Goal: Transaction & Acquisition: Purchase product/service

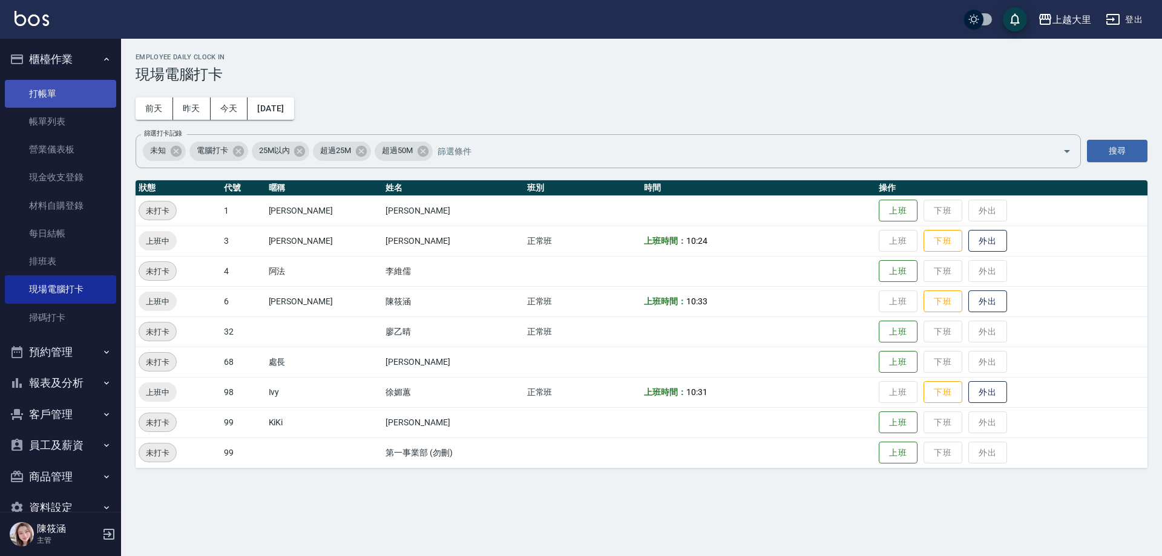
click at [87, 80] on link "打帳單" at bounding box center [60, 94] width 111 height 28
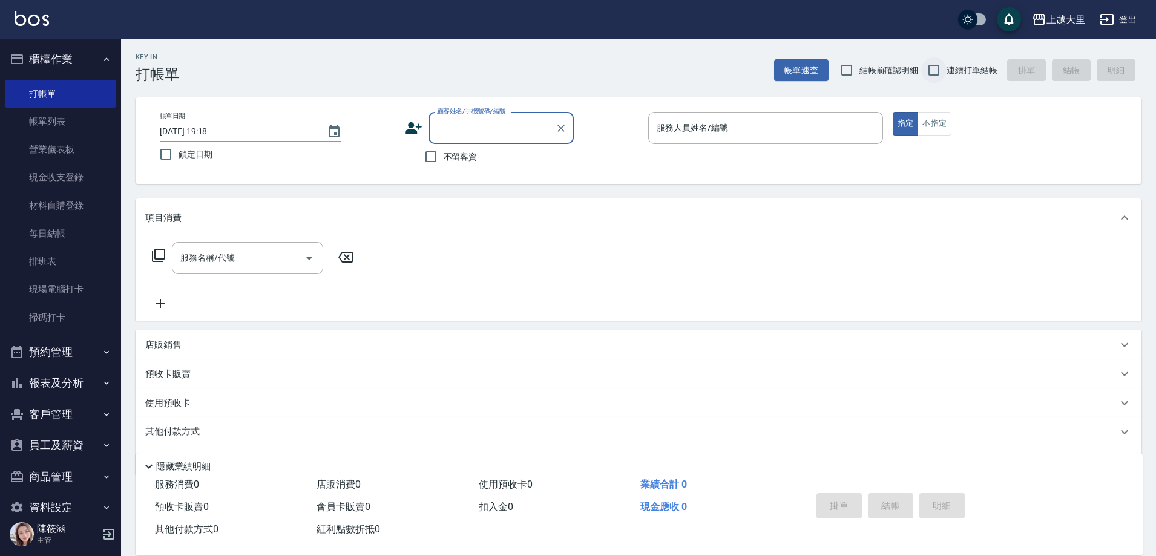
drag, startPoint x: 947, startPoint y: 63, endPoint x: 928, endPoint y: 67, distance: 19.7
click at [949, 62] on label "連續打單結帳" at bounding box center [959, 70] width 76 height 25
click at [947, 62] on input "連續打單結帳" at bounding box center [933, 70] width 25 height 25
checkbox input "true"
click at [457, 151] on span "不留客資" at bounding box center [461, 157] width 34 height 13
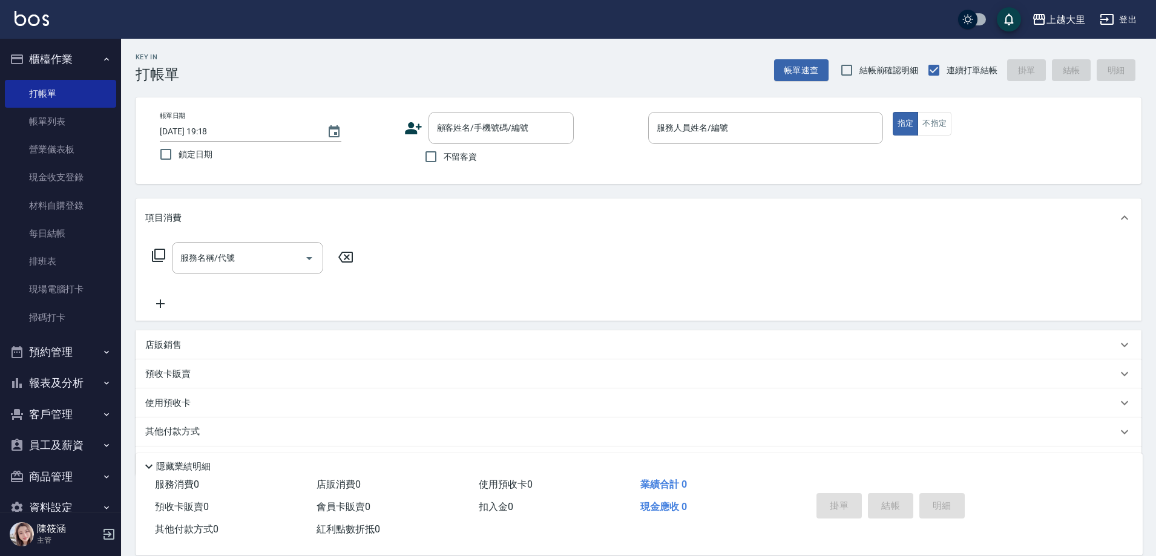
click at [444, 151] on input "不留客資" at bounding box center [430, 156] width 25 height 25
checkbox input "true"
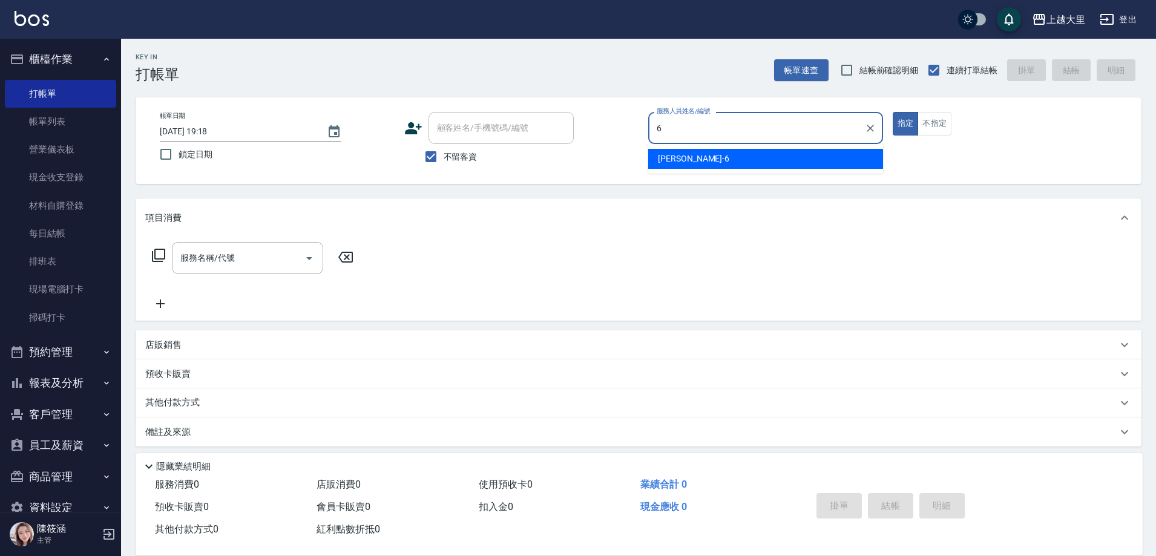
type input "[PERSON_NAME]比-6"
type button "true"
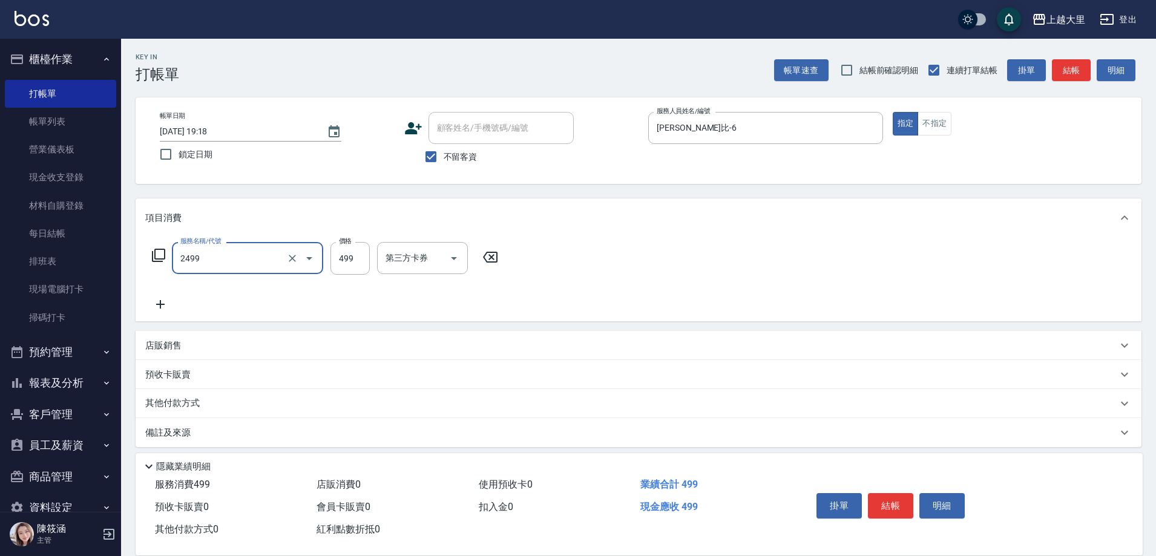
type input "499洗剪(2499)"
type input "500"
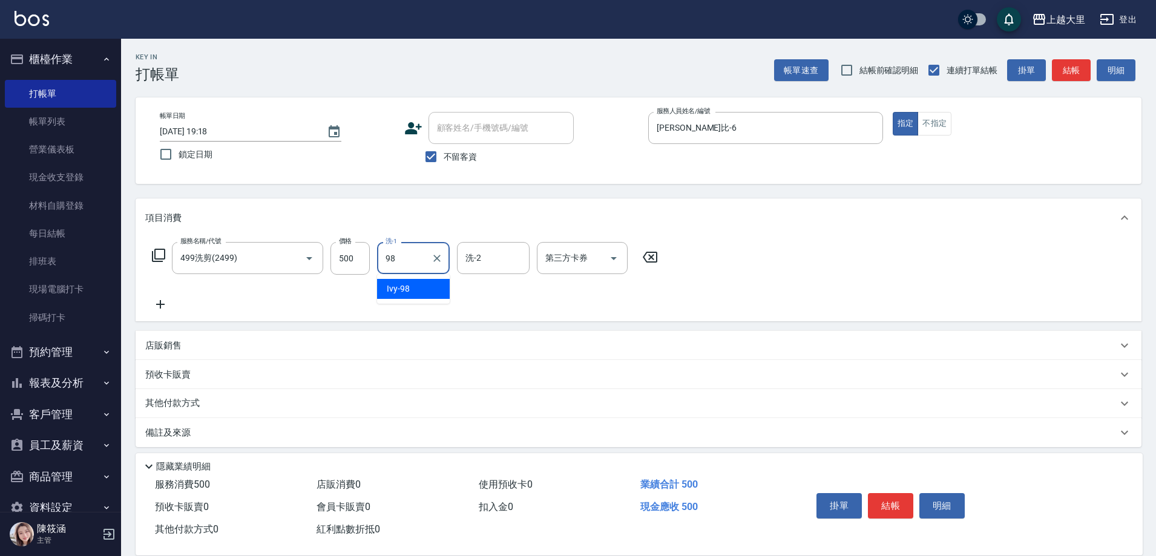
type input "Ivy-98"
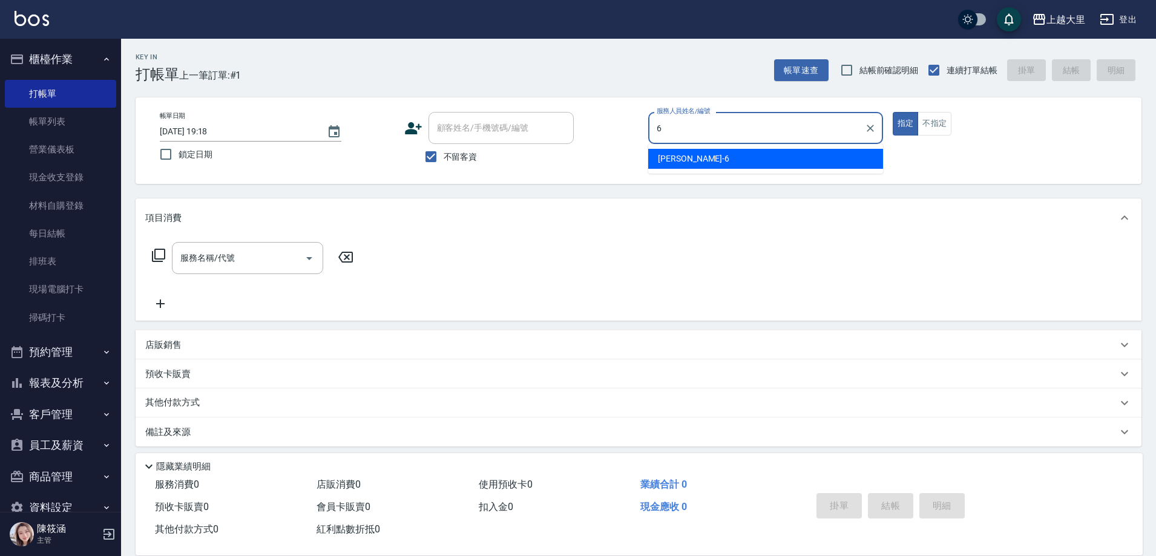
type input "[PERSON_NAME]比-6"
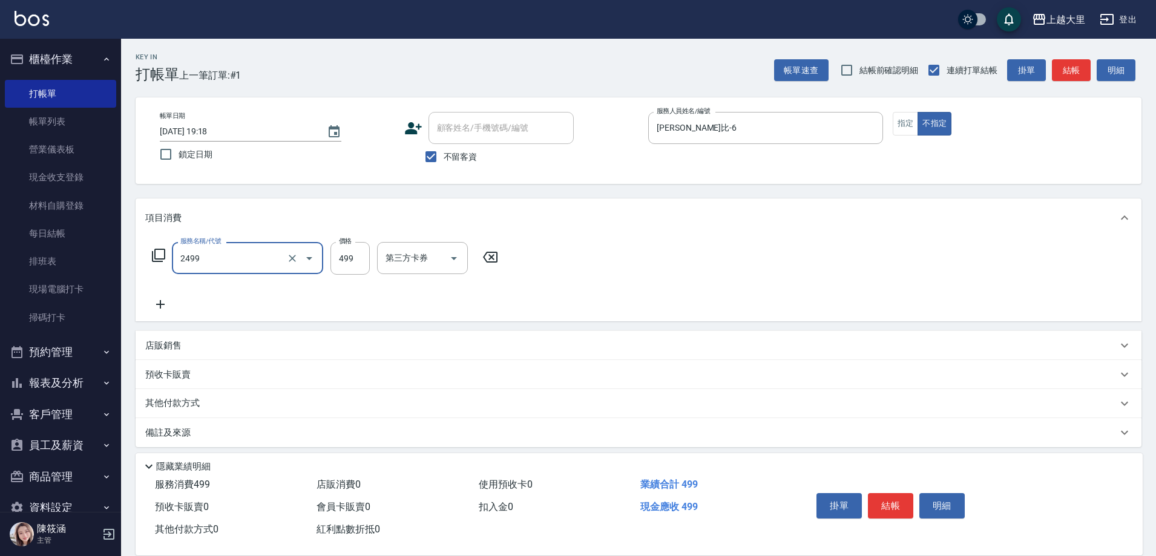
type input "499洗剪(2499)"
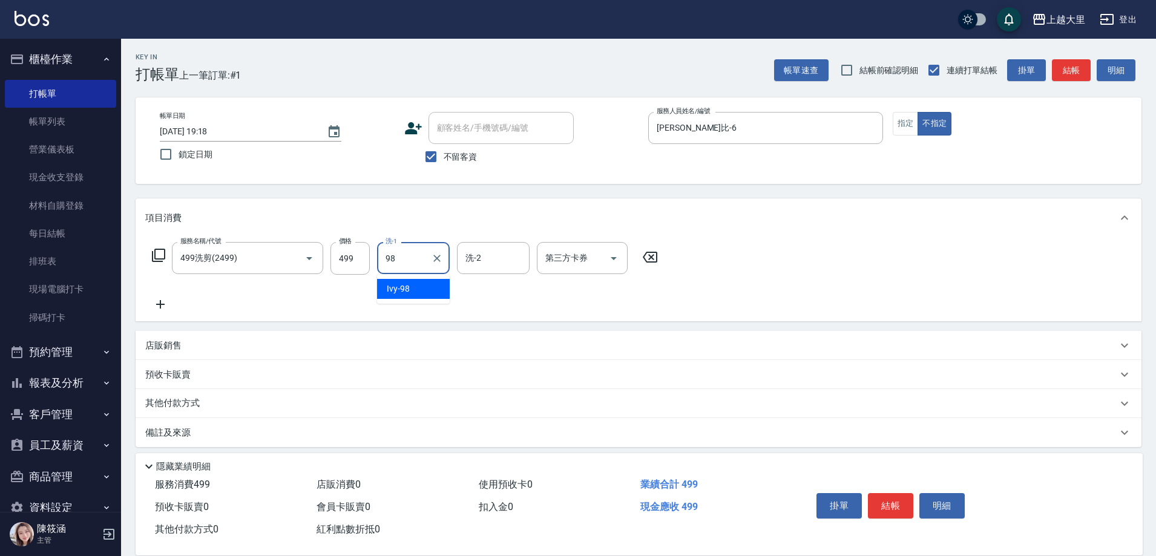
type input "Ivy-98"
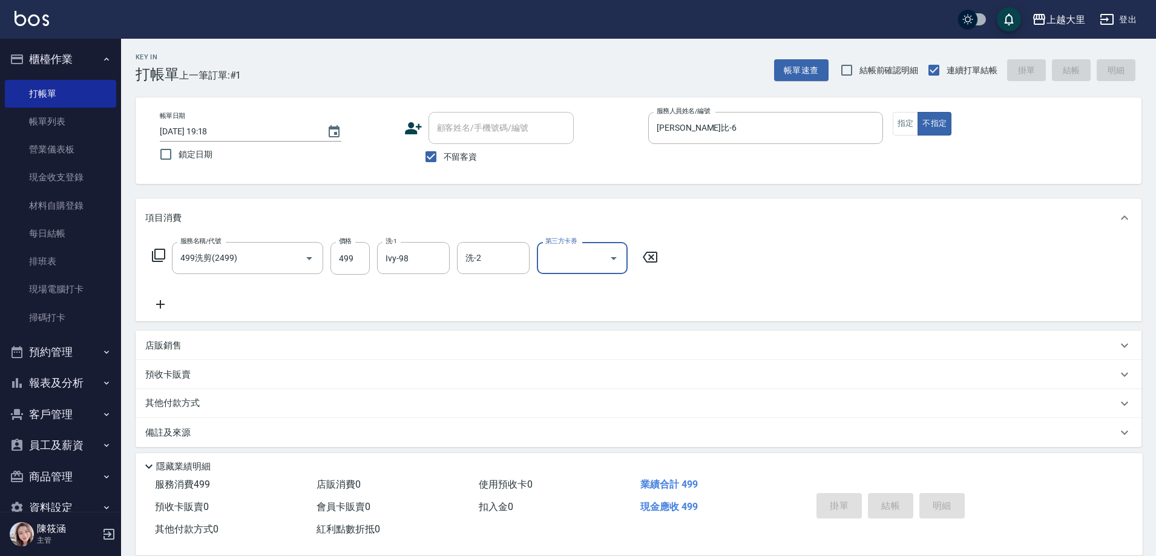
type input "[DATE] 19:19"
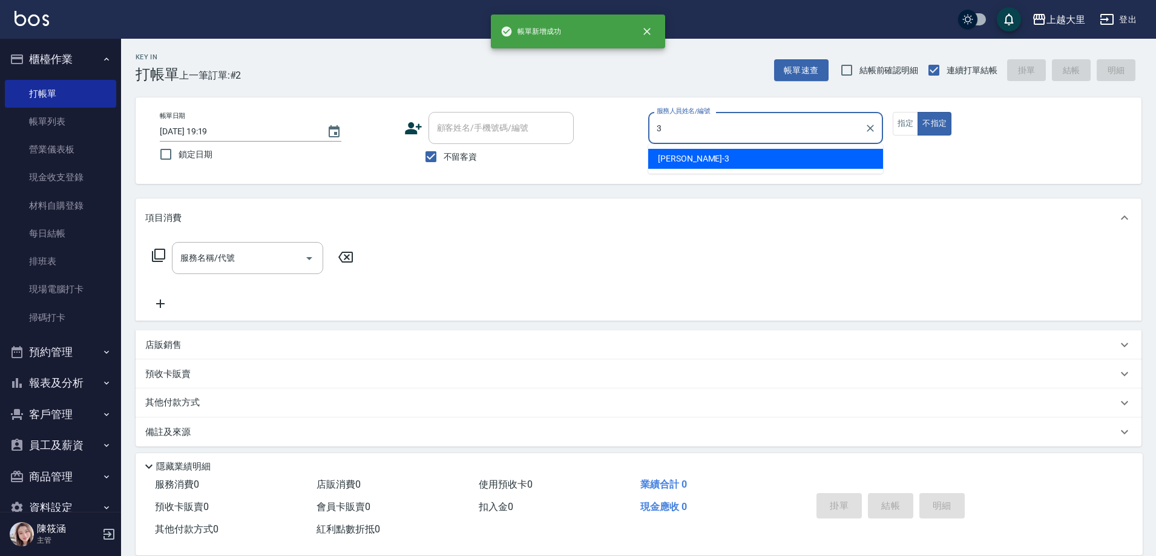
type input "[PERSON_NAME]-3"
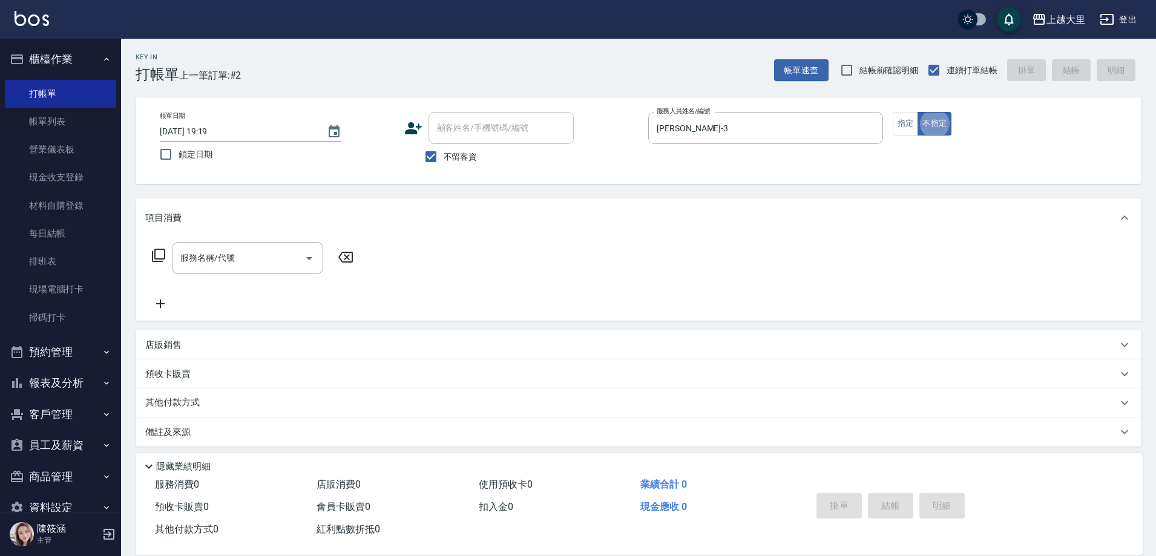
type button "false"
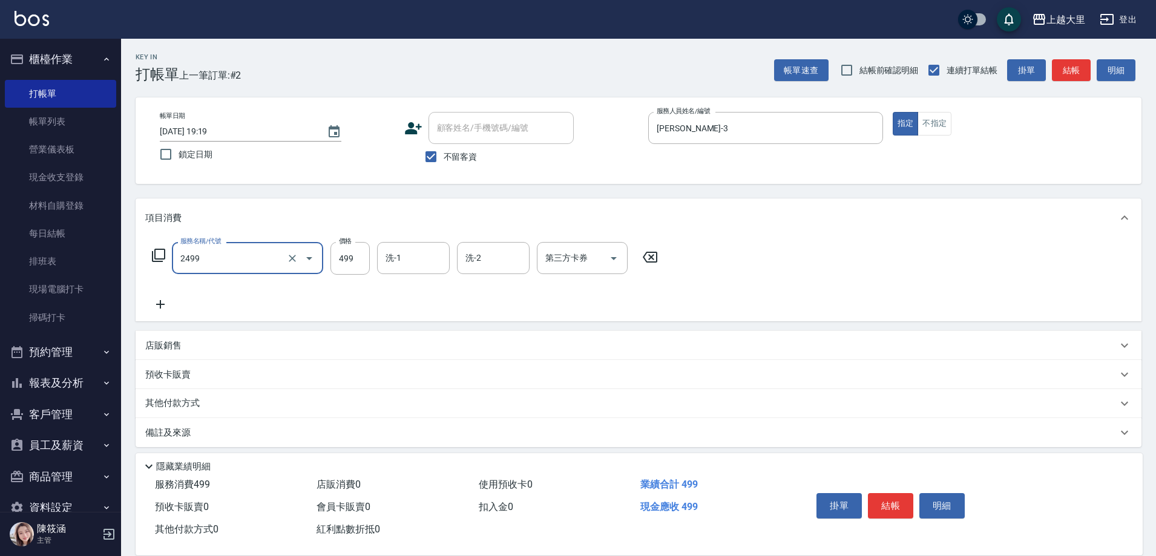
type input "499洗剪(2499)"
click at [648, 255] on icon at bounding box center [650, 257] width 30 height 15
type input "精油滾珠899(899)"
type input "Ivy-98"
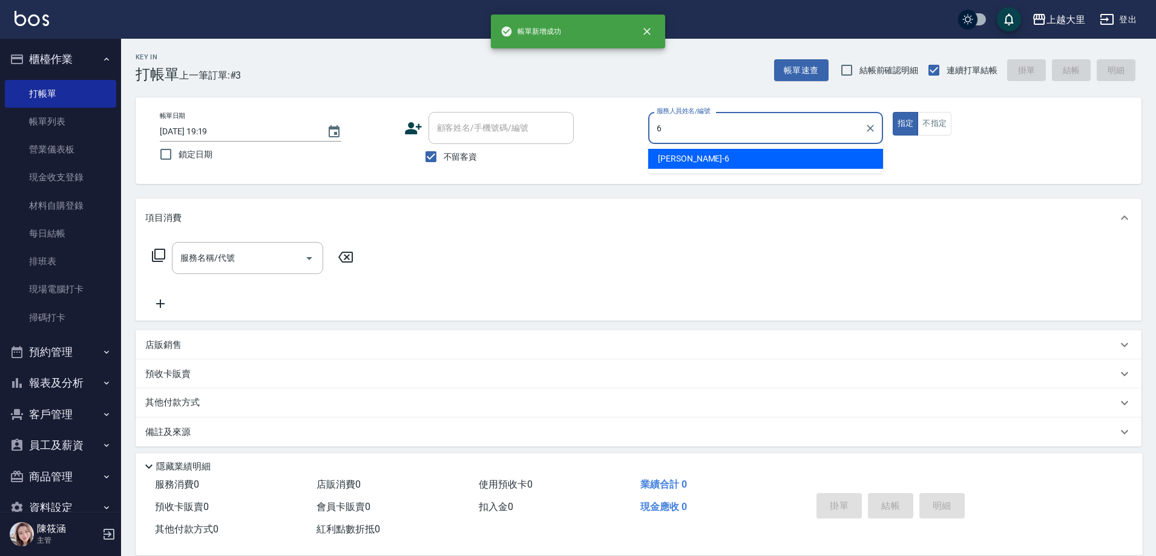
type input "[PERSON_NAME]比-6"
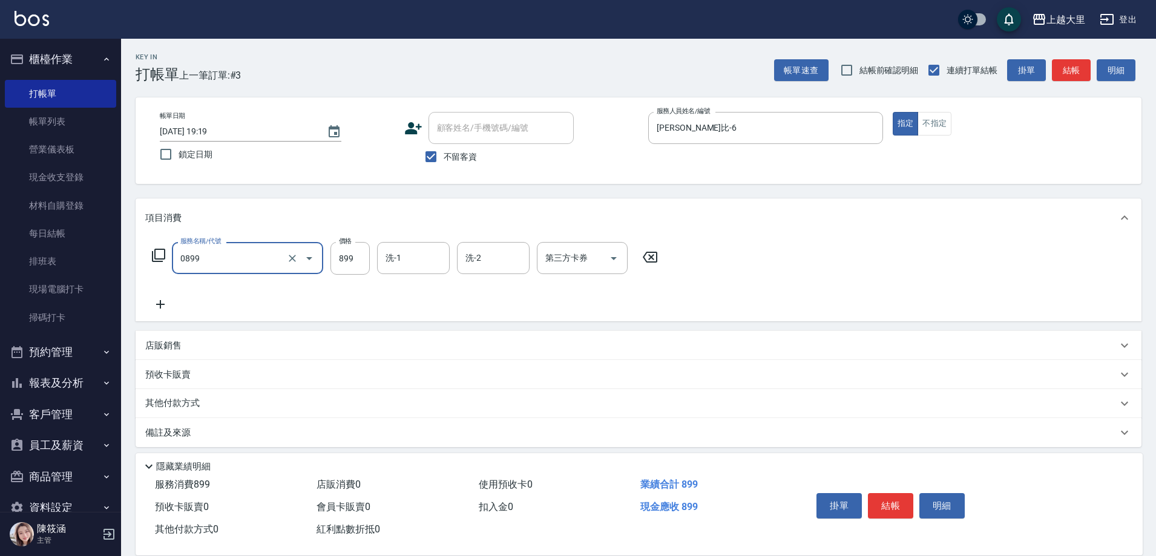
type input "[PERSON_NAME]+剪899（套餐）(0899)"
type input "Ivy-98"
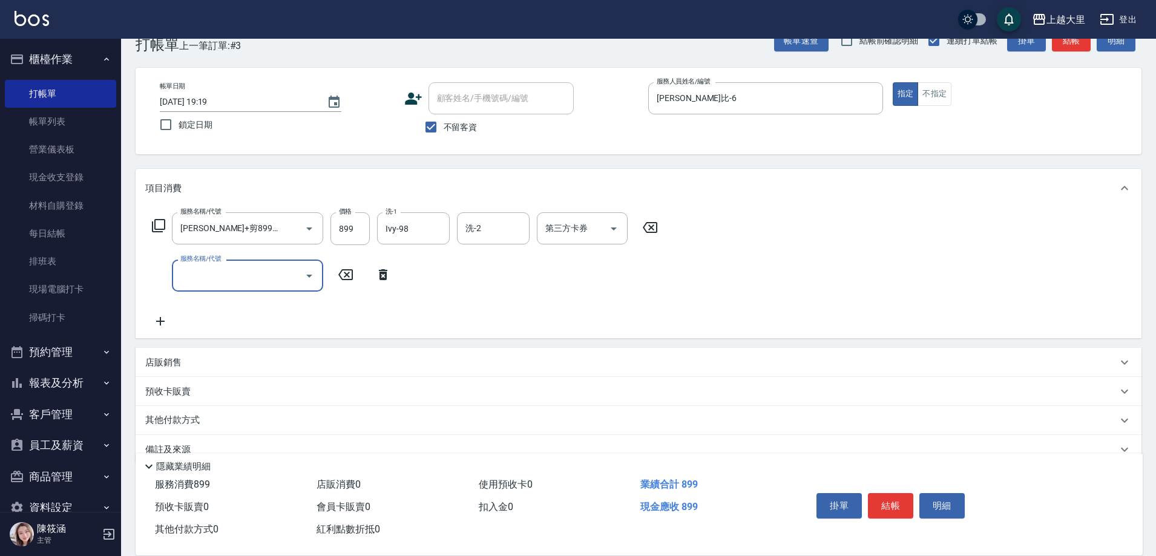
scroll to position [54, 0]
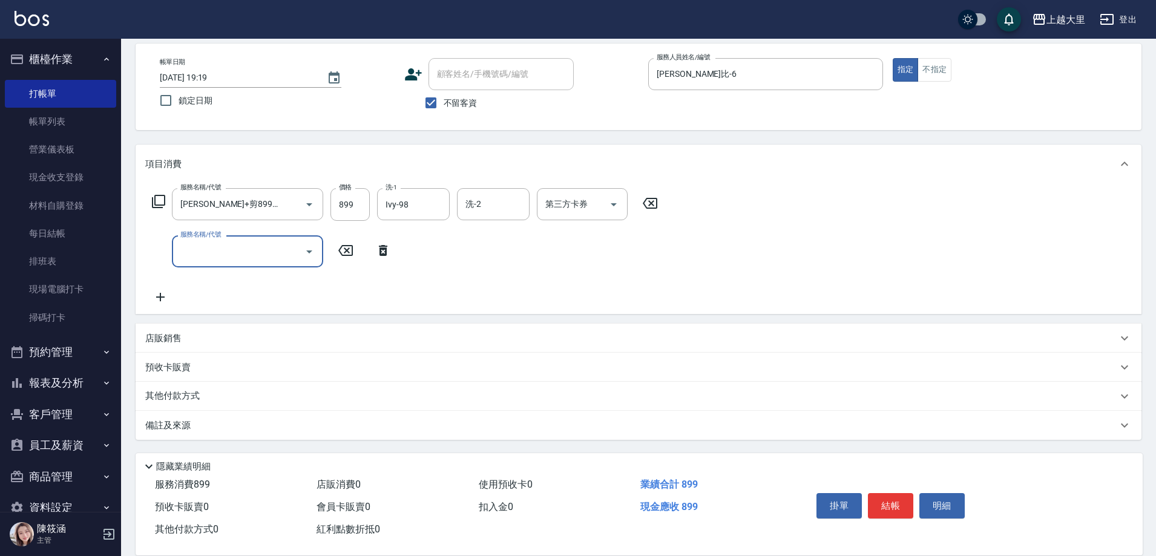
click at [177, 399] on p "其他付款方式" at bounding box center [175, 396] width 61 height 13
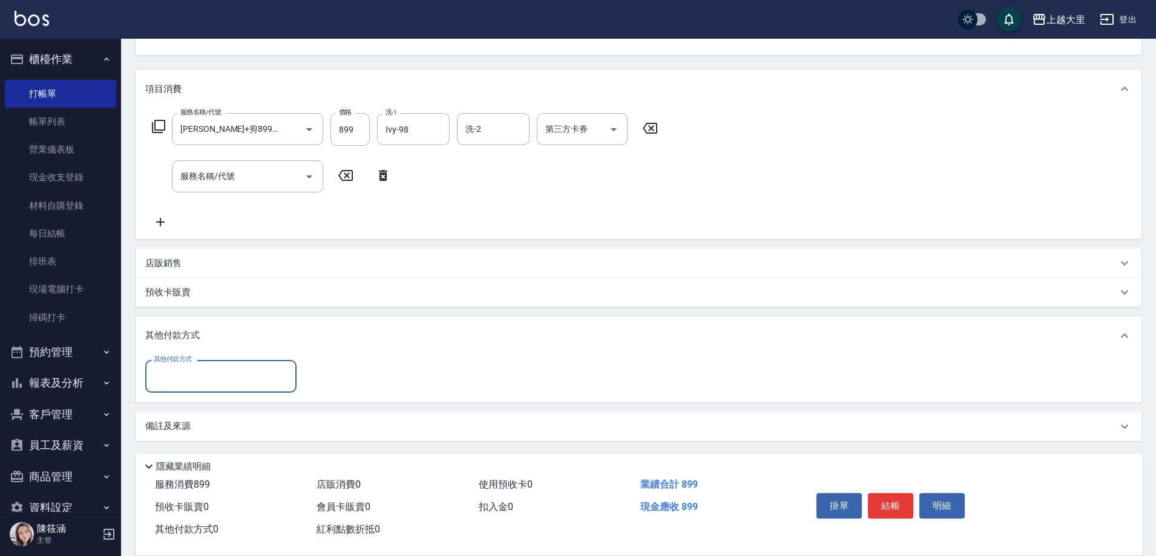
scroll to position [130, 0]
click at [206, 384] on input "其他付款方式" at bounding box center [221, 374] width 140 height 21
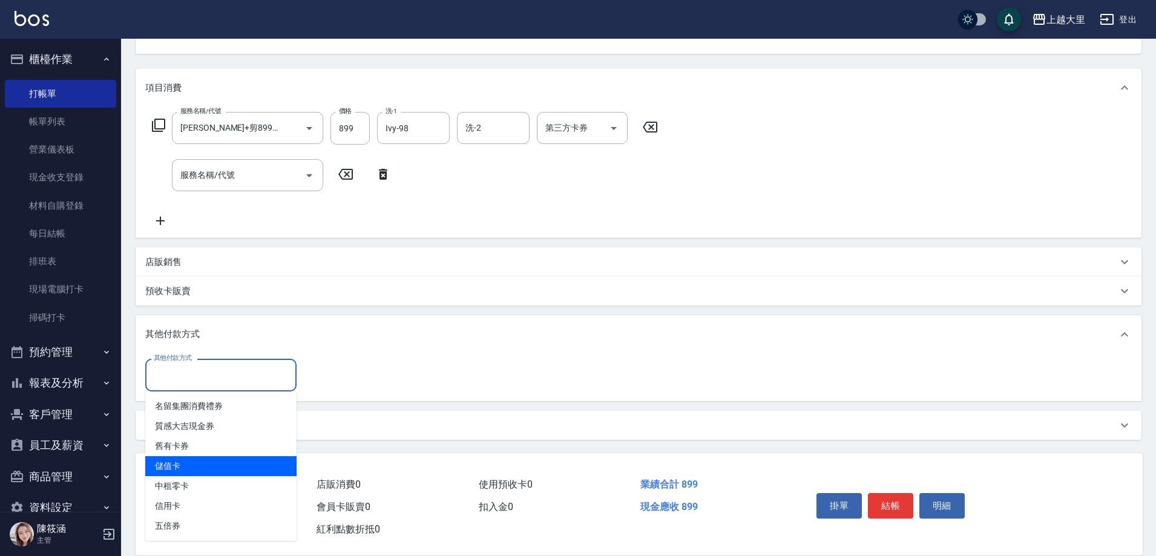
click at [182, 463] on span "儲值卡" at bounding box center [220, 466] width 151 height 20
type input "儲值卡"
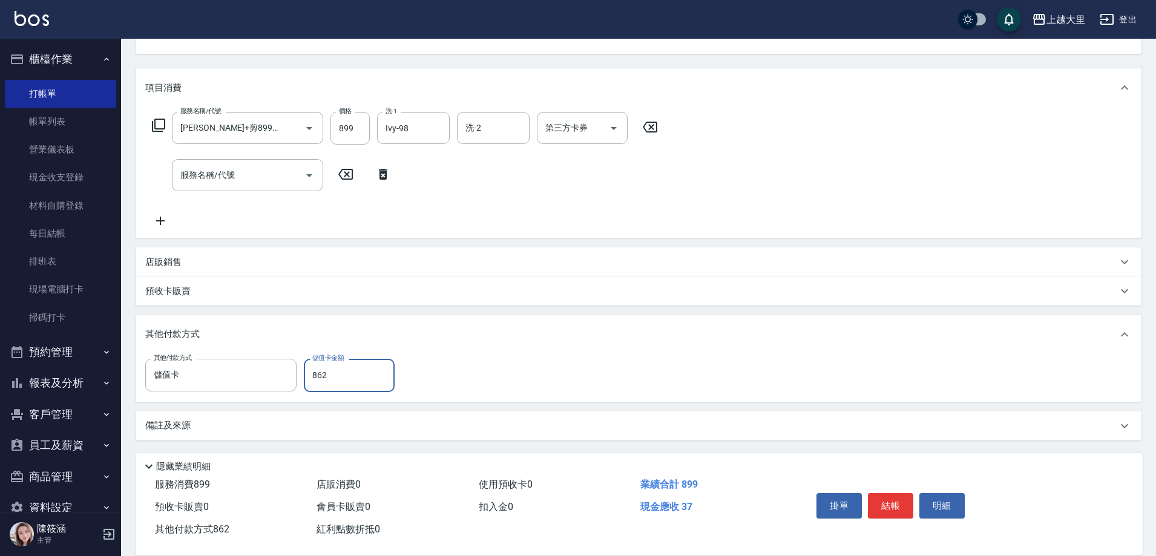
type input "862"
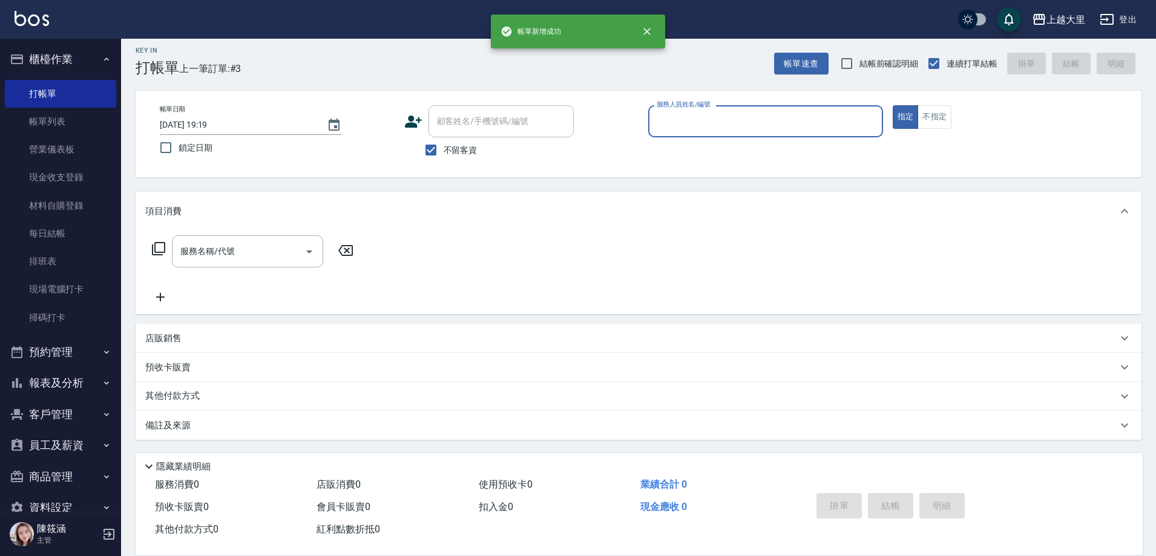
scroll to position [7, 0]
type input "[PERSON_NAME]比-6"
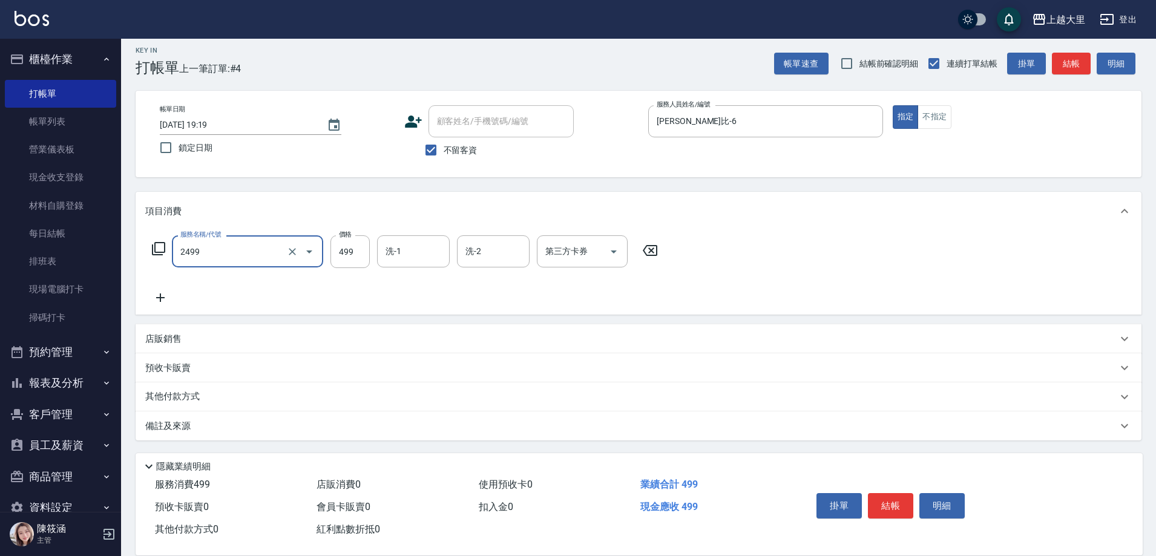
type input "499洗剪(2499)"
type input "500"
type input "Ivy-98"
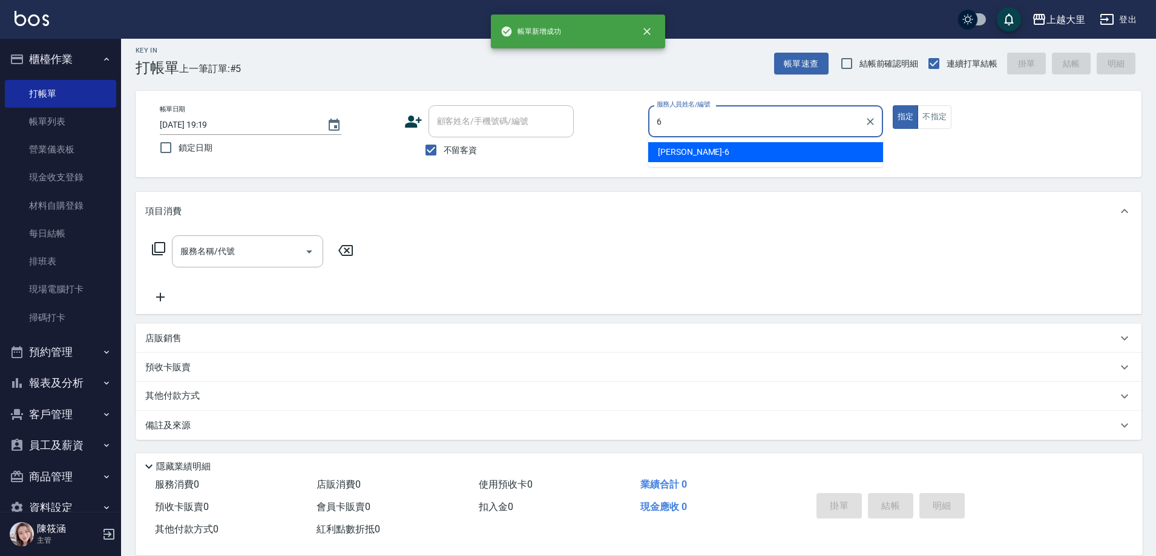
type input "[PERSON_NAME]比-6"
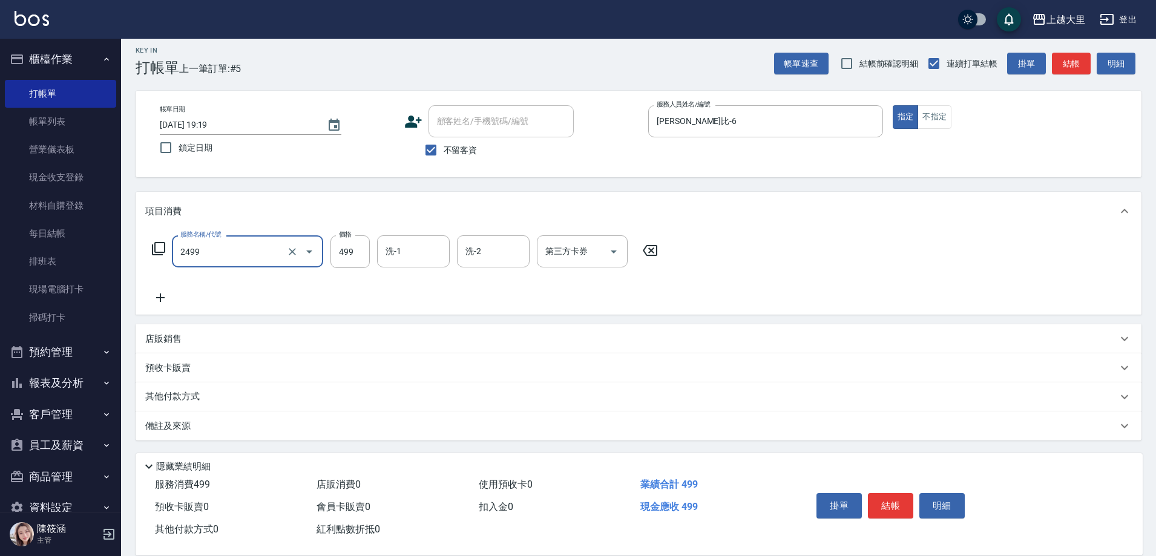
type input "499洗剪(2499)"
type input "500"
type input "Ivy-98"
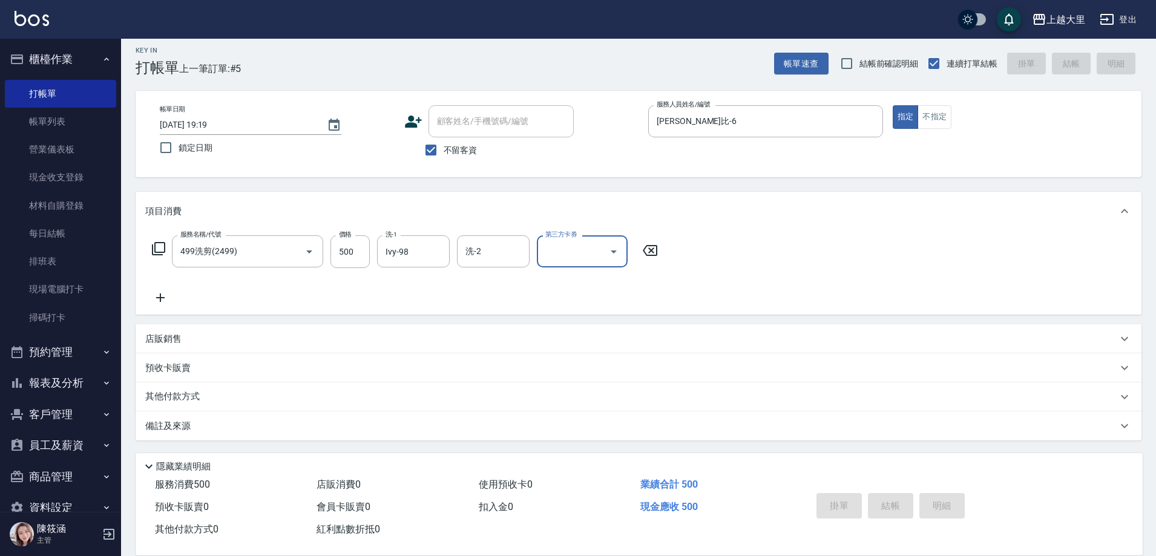
type input "[DATE] 19:20"
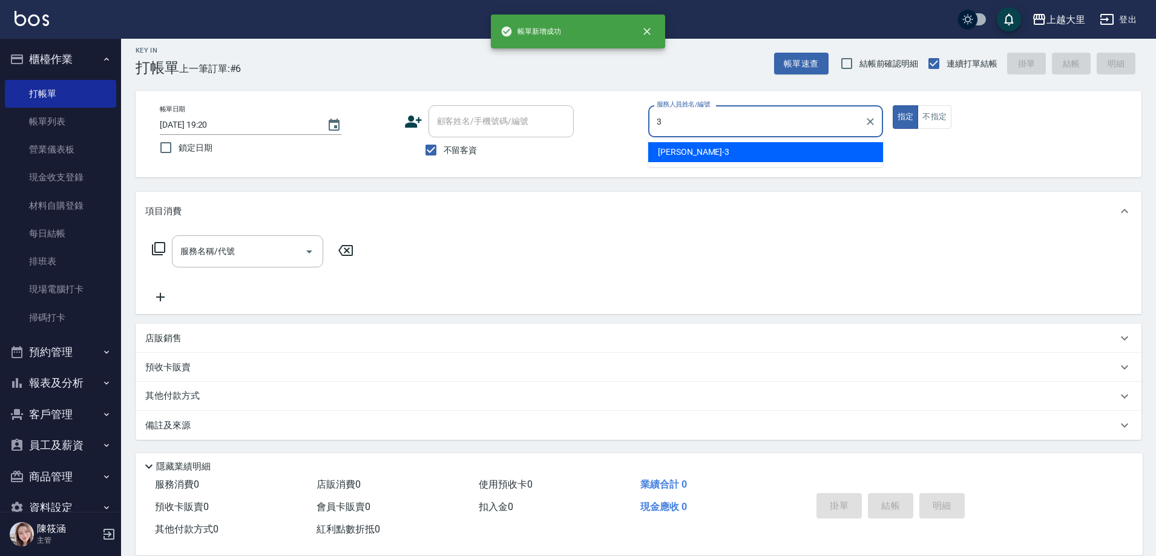
type input "[PERSON_NAME]-3"
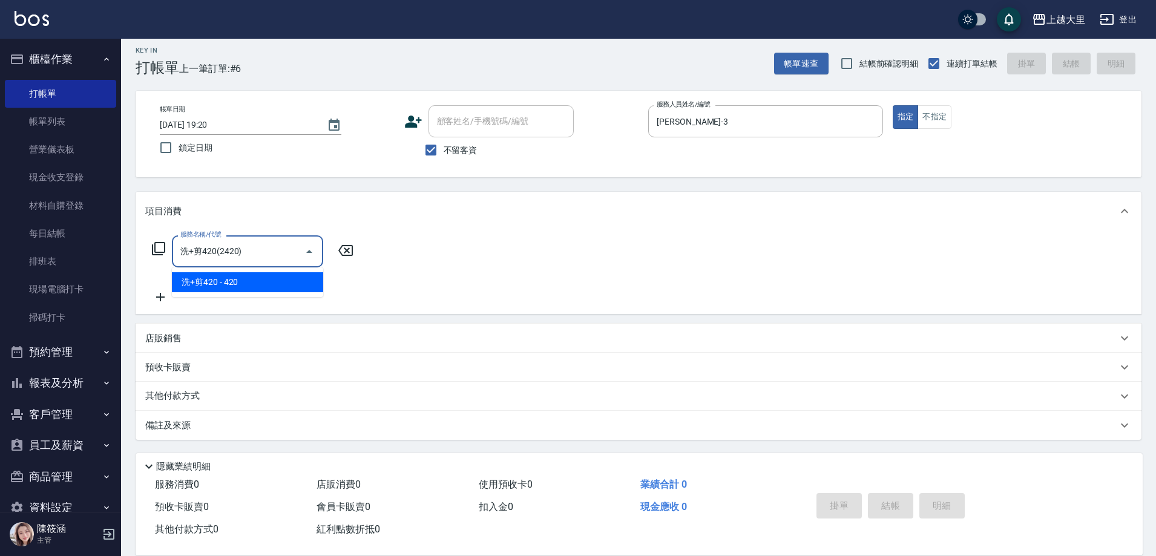
type input "洗+剪420(2420)"
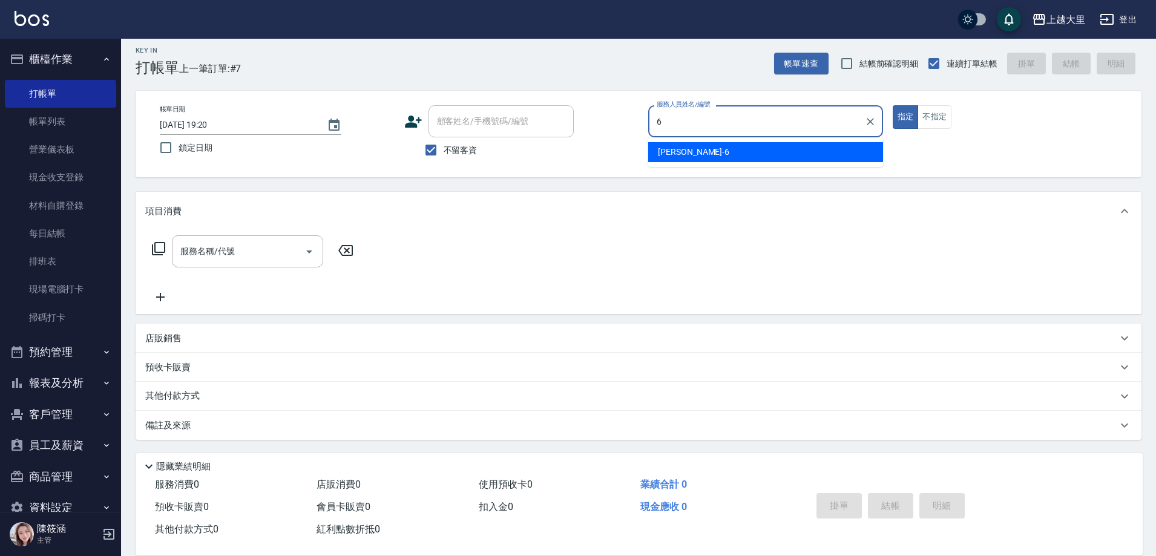
type input "[PERSON_NAME]比-6"
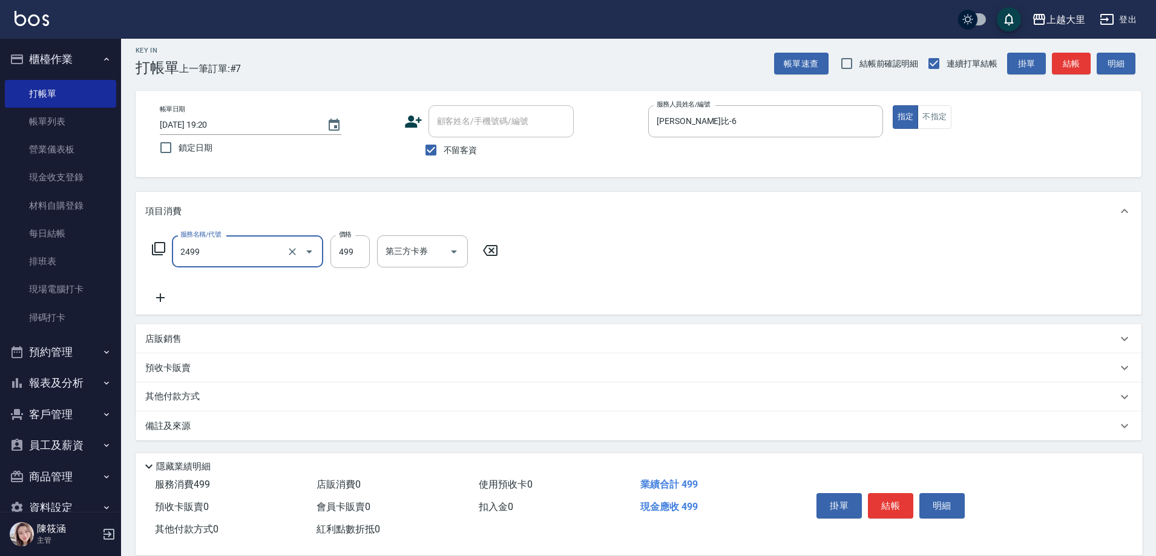
type input "499洗剪(2499)"
type input "500"
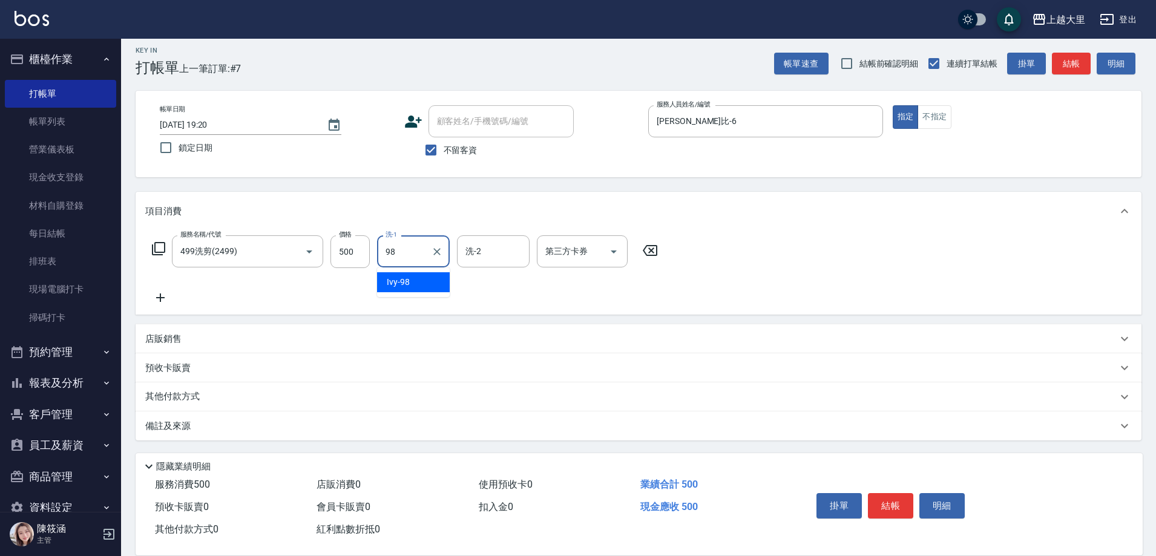
type input "Ivy-98"
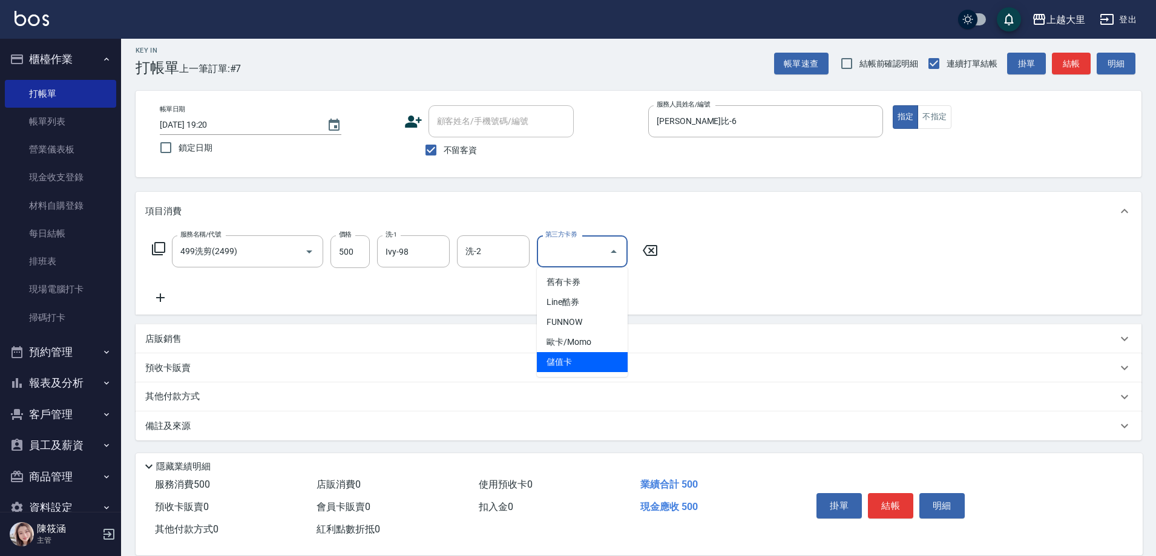
type input "儲值卡"
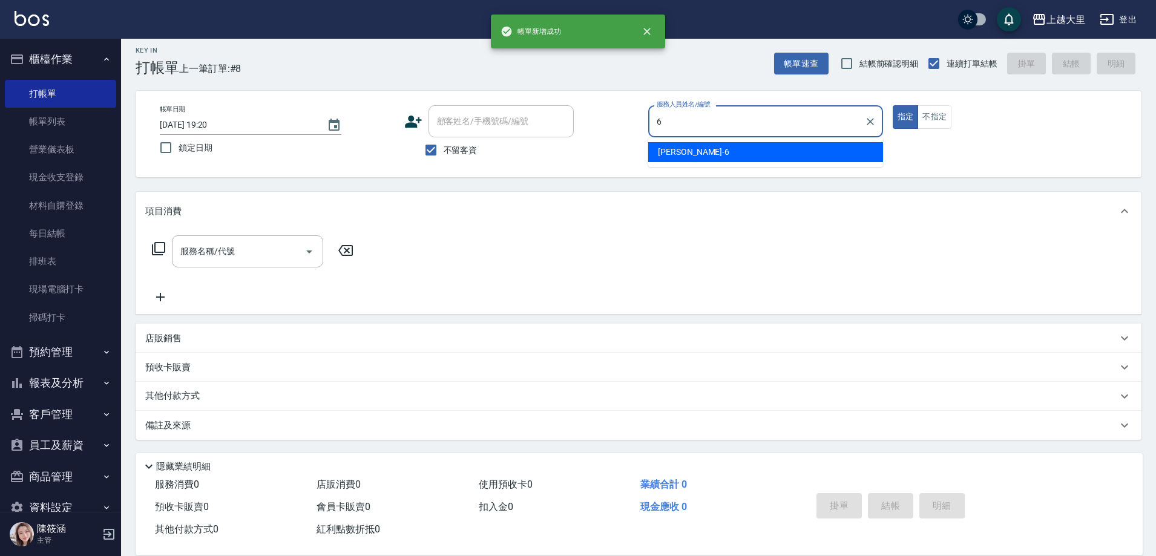
type input "[PERSON_NAME]比-6"
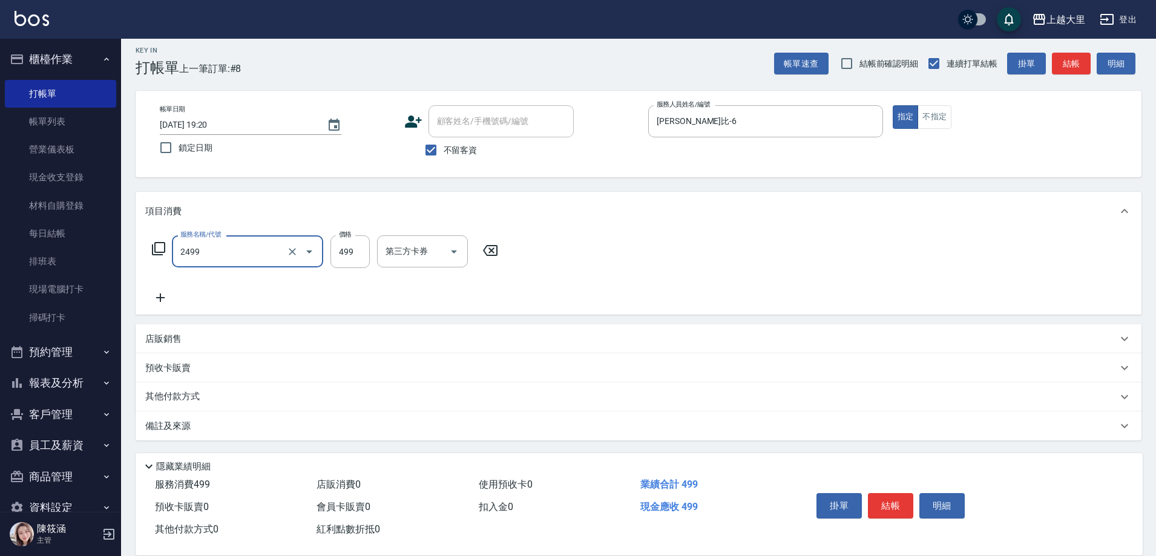
type input "499洗剪(2499)"
type input "500"
type input "Ivy-98"
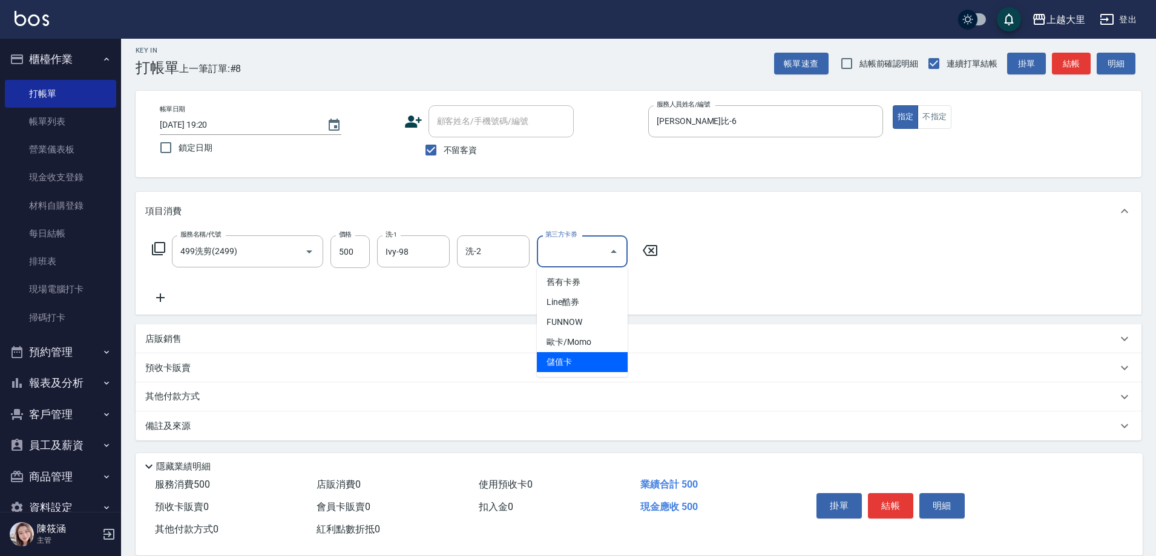
type input "儲值卡"
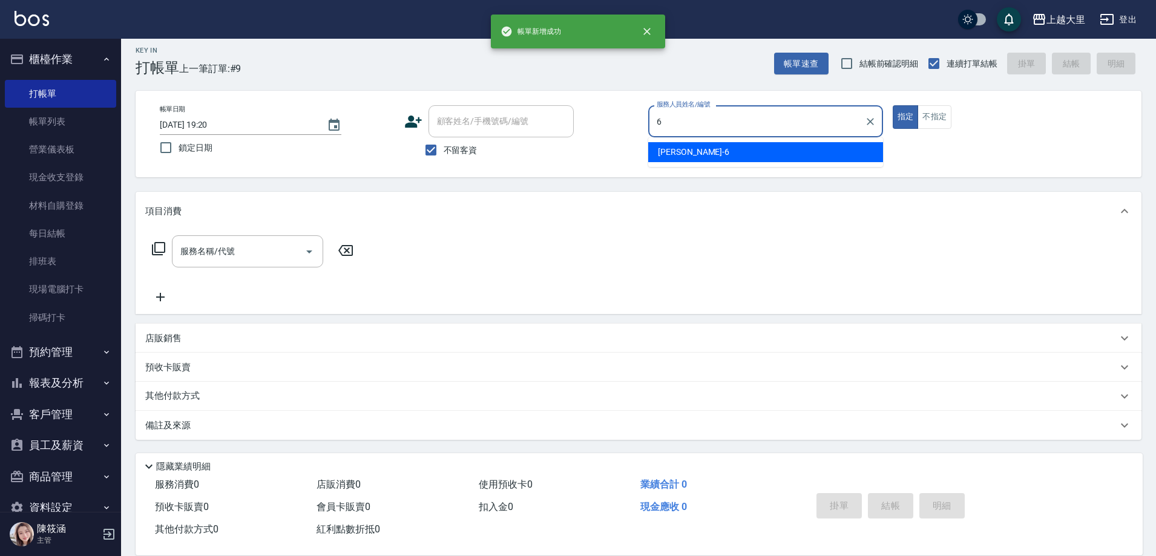
type input "[PERSON_NAME]比-6"
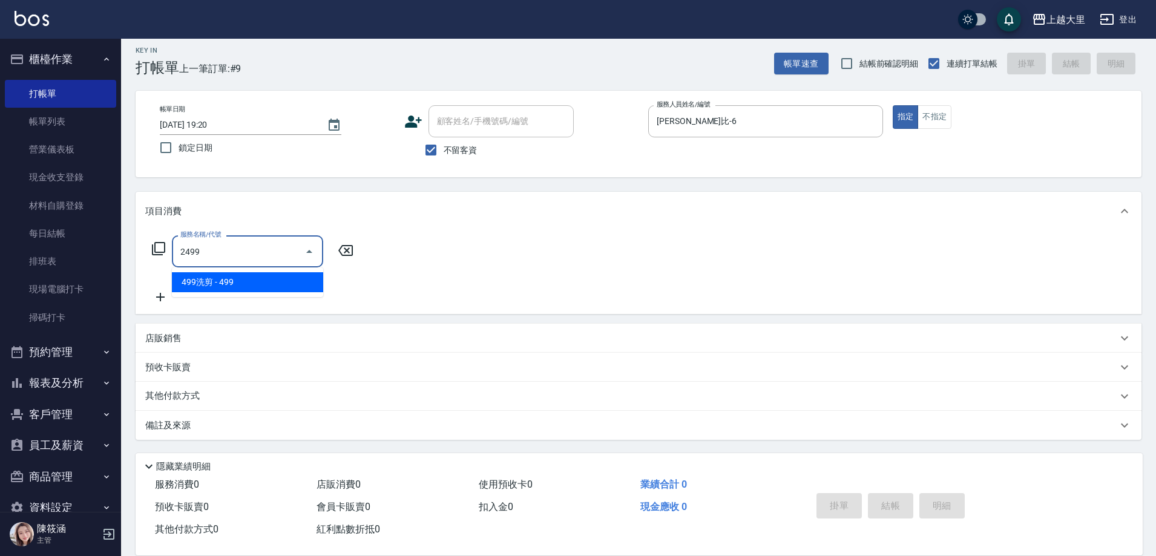
type input "499洗剪(2499)"
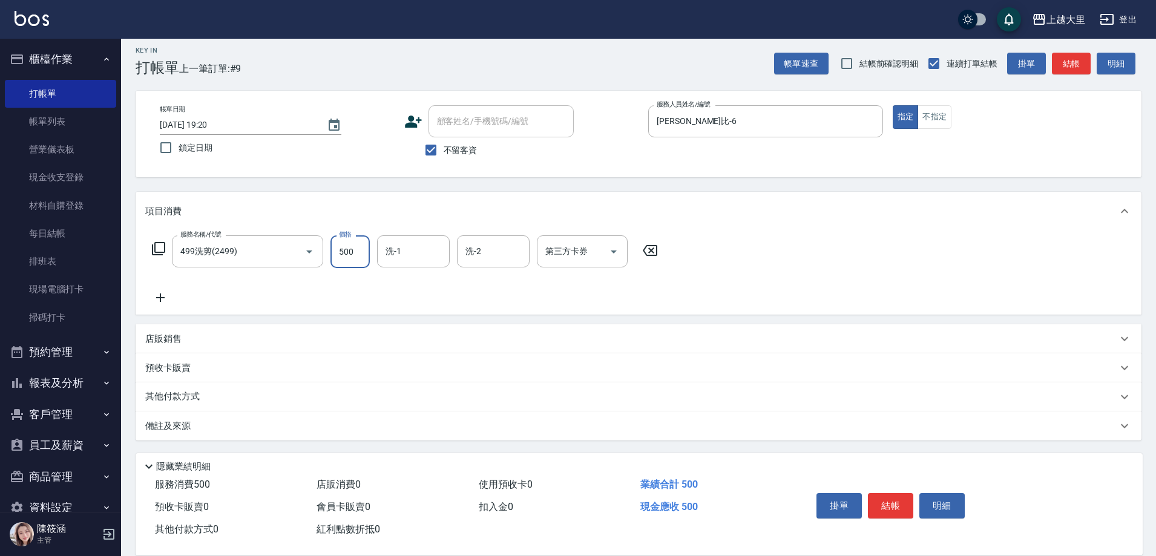
type input "500"
type input "Ivy-98"
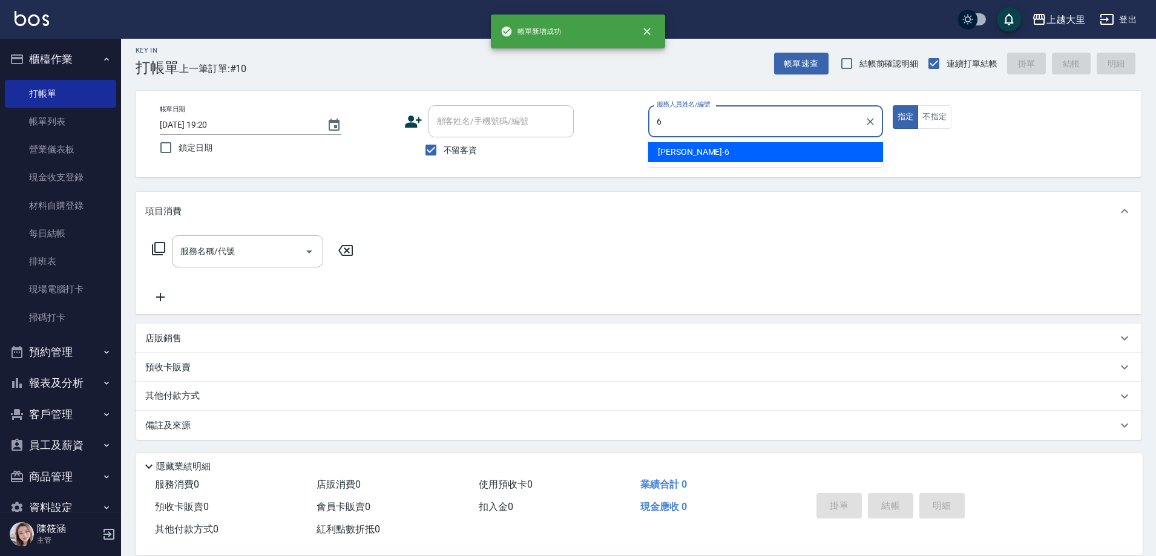
type input "[PERSON_NAME]比-6"
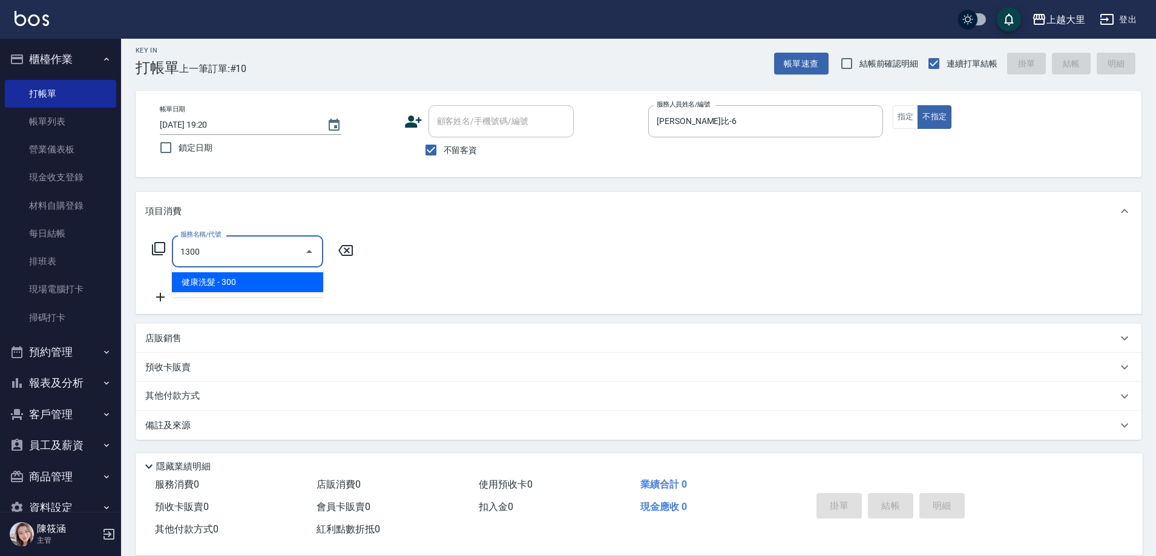
type input "健康洗髮(1300)"
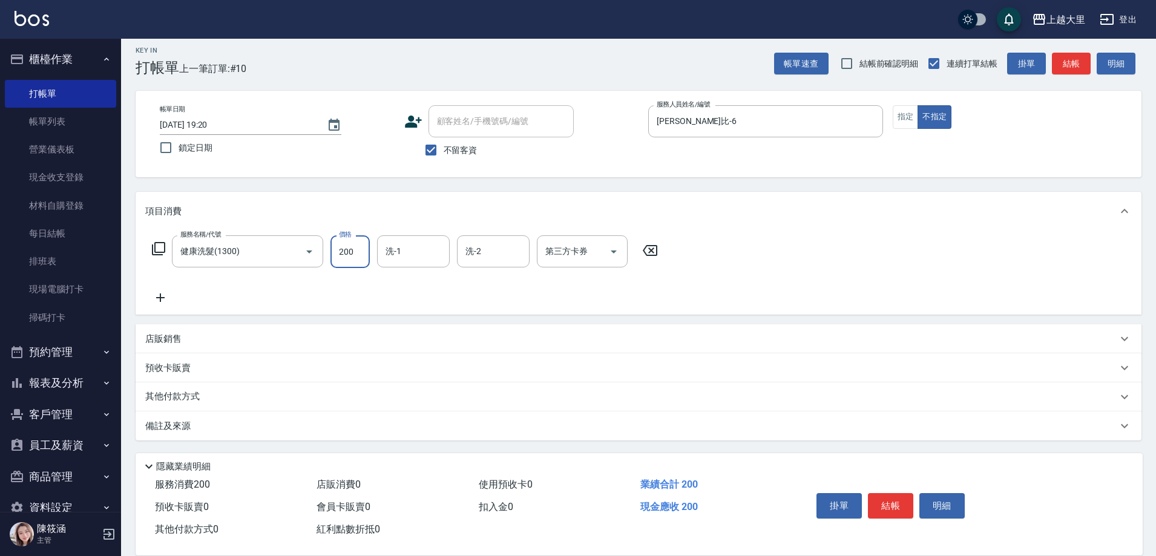
type input "200"
type input "Ivy-98"
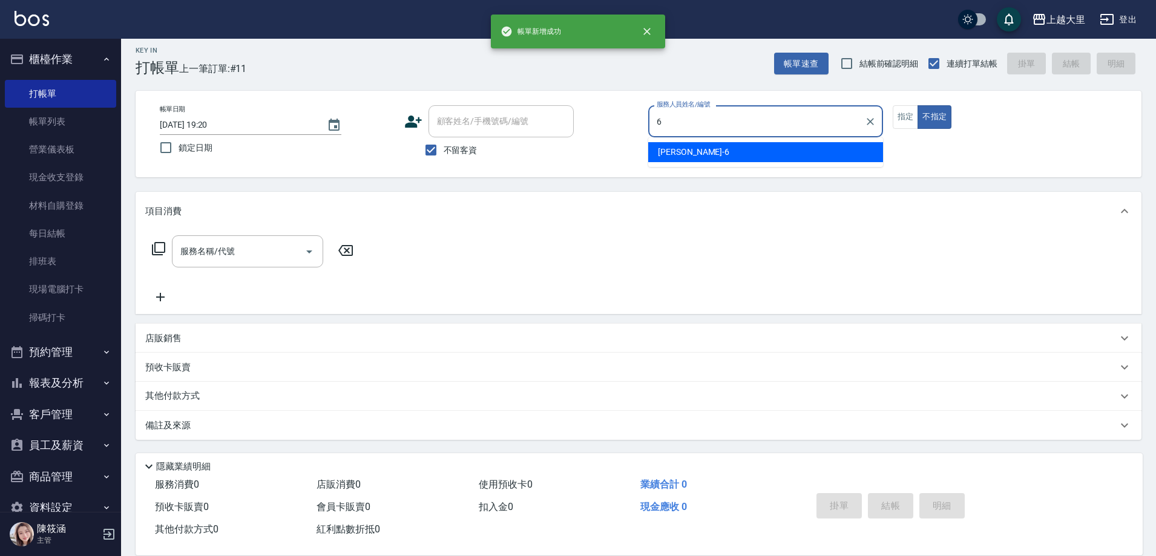
type input "[PERSON_NAME]比-6"
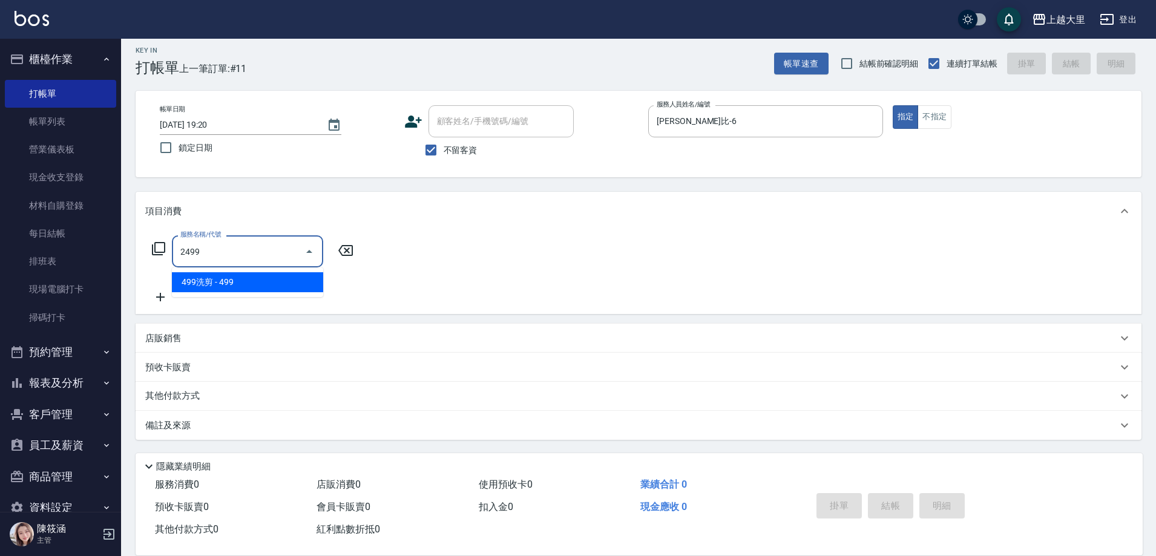
type input "499洗剪(2499)"
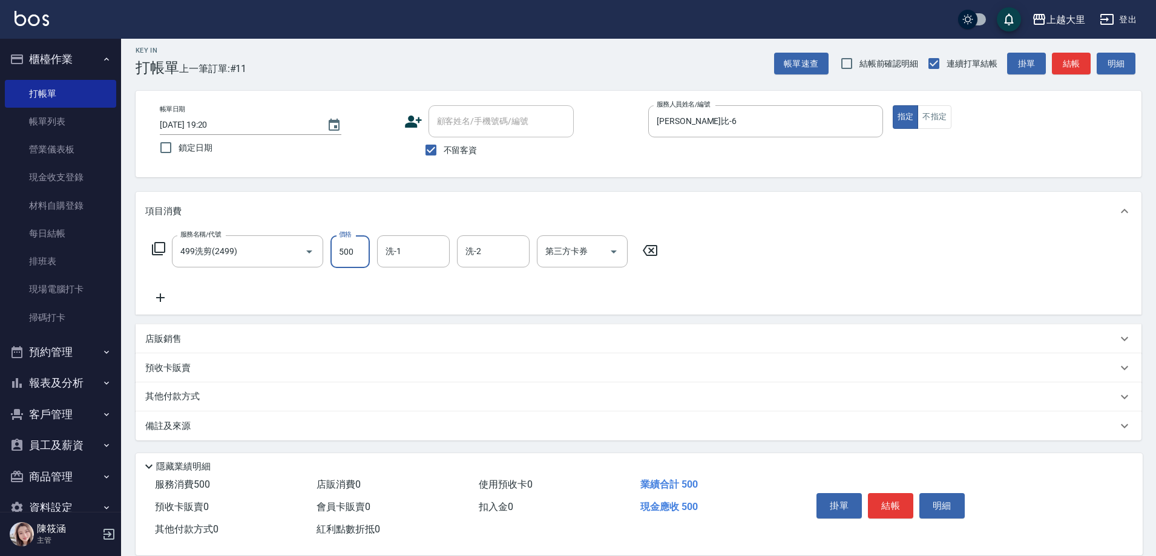
type input "500"
type input "Ivy-98"
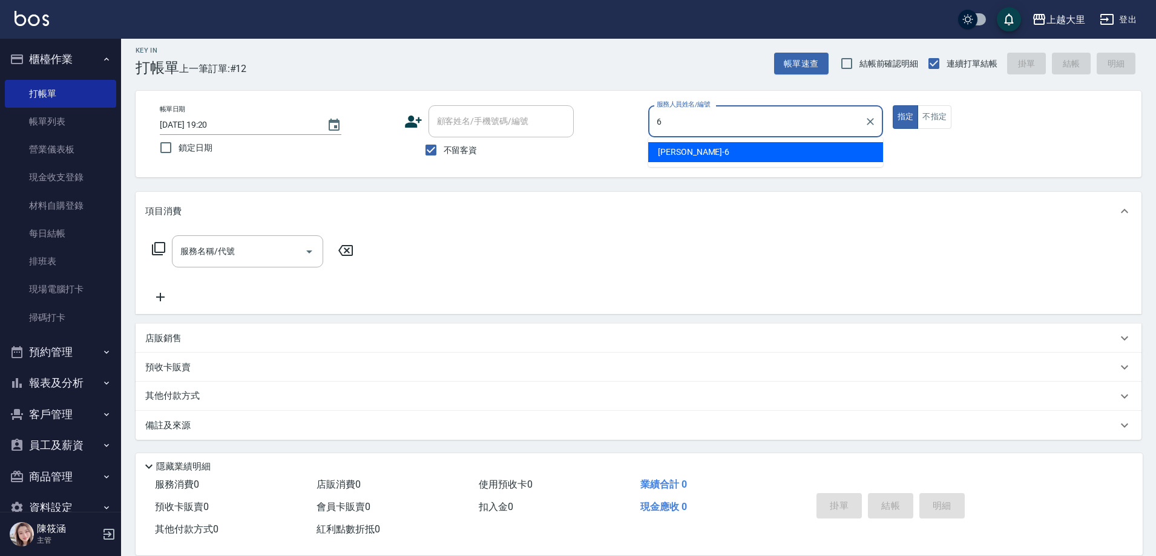
type input "[PERSON_NAME]比-6"
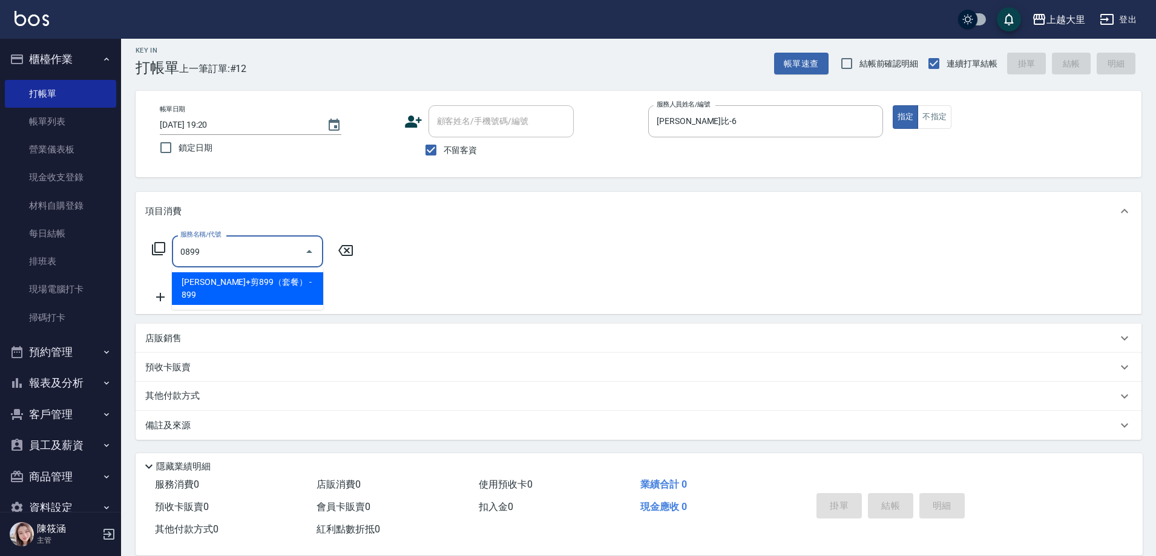
type input "[PERSON_NAME]+剪899（套餐）(0899)"
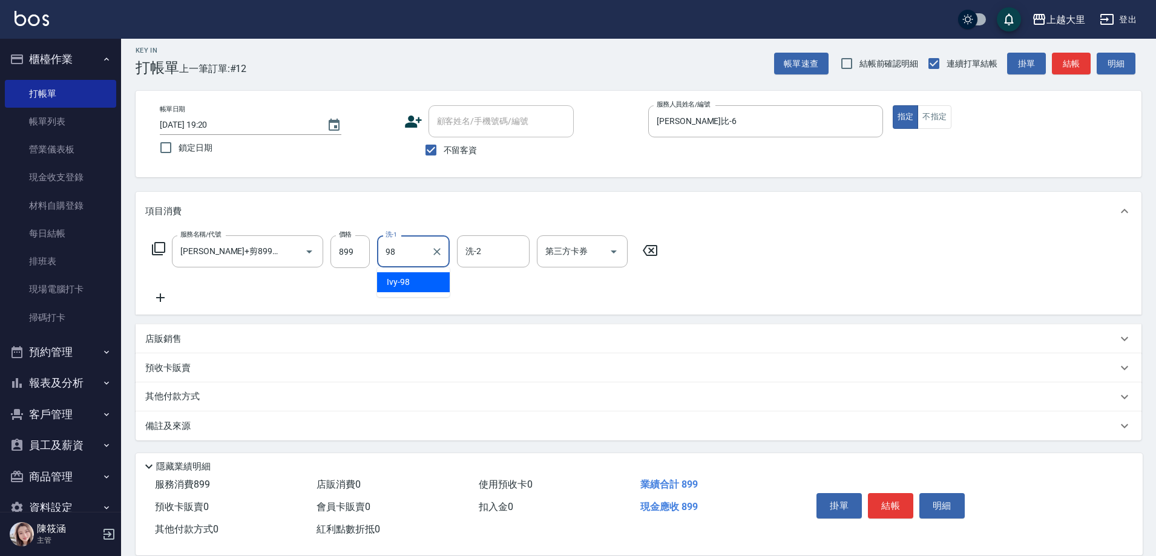
type input "Ivy-98"
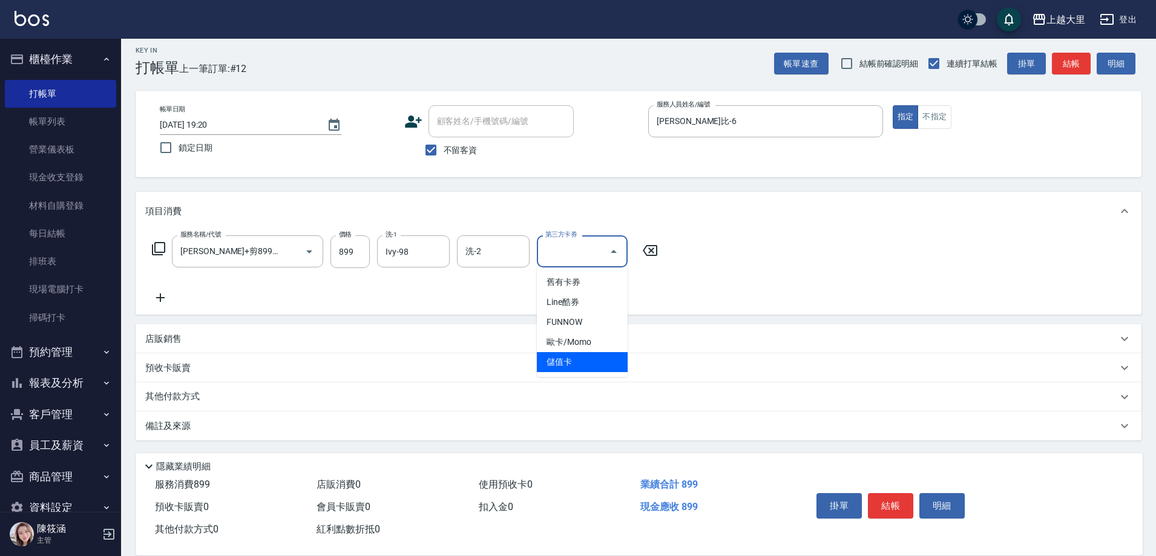
type input "儲值卡"
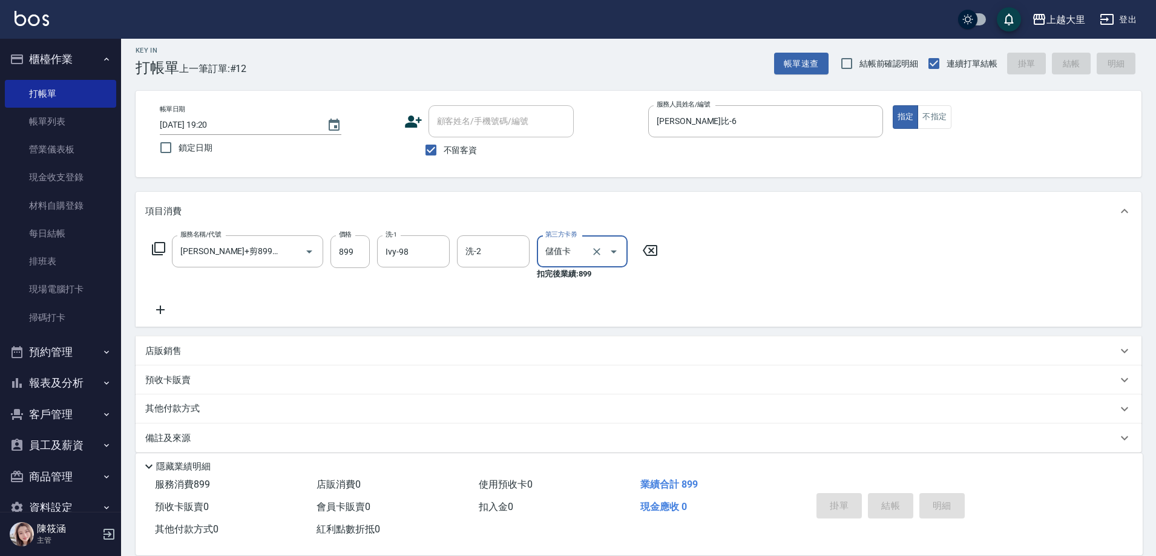
type input "[DATE] 19:21"
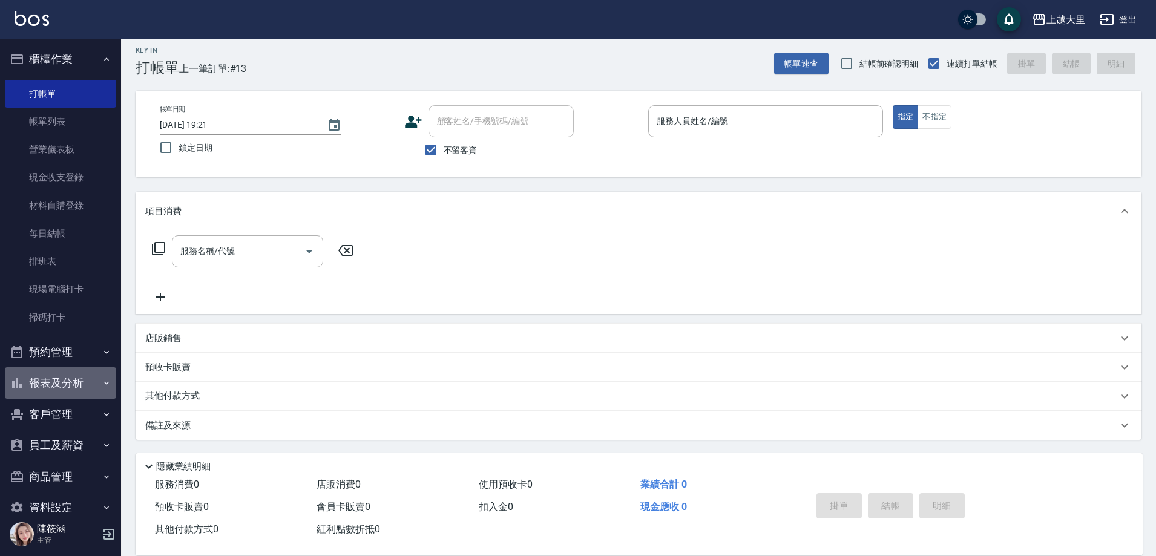
click at [67, 380] on button "報表及分析" at bounding box center [60, 382] width 111 height 31
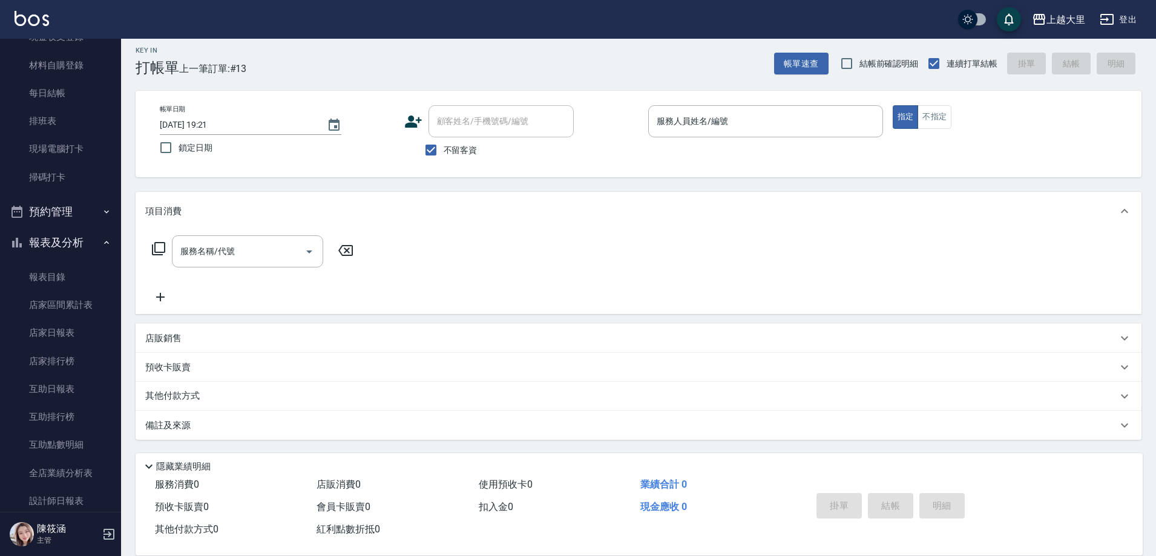
scroll to position [182, 0]
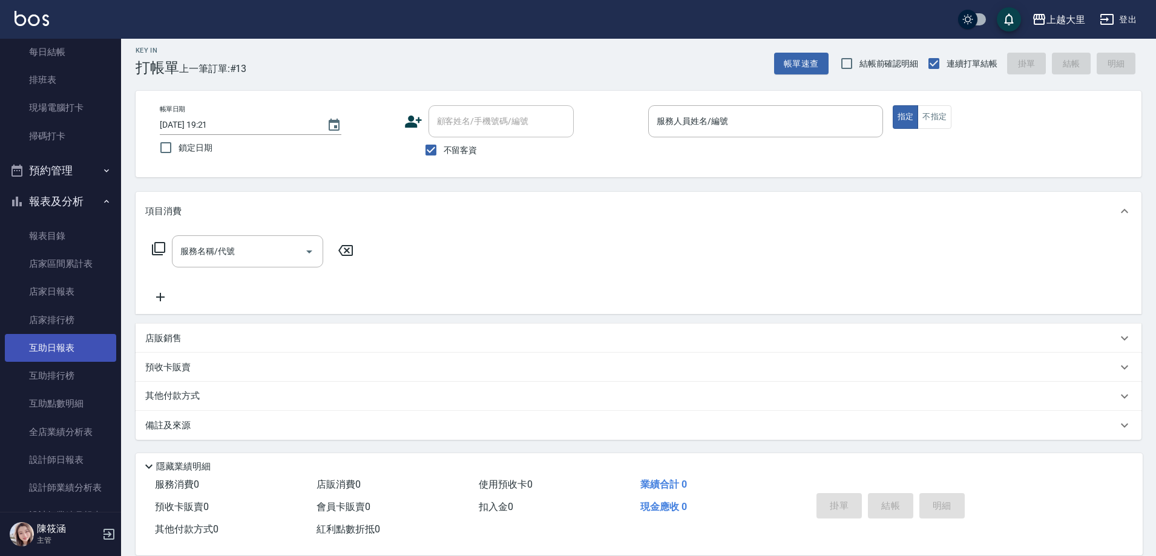
click at [54, 335] on link "互助日報表" at bounding box center [60, 348] width 111 height 28
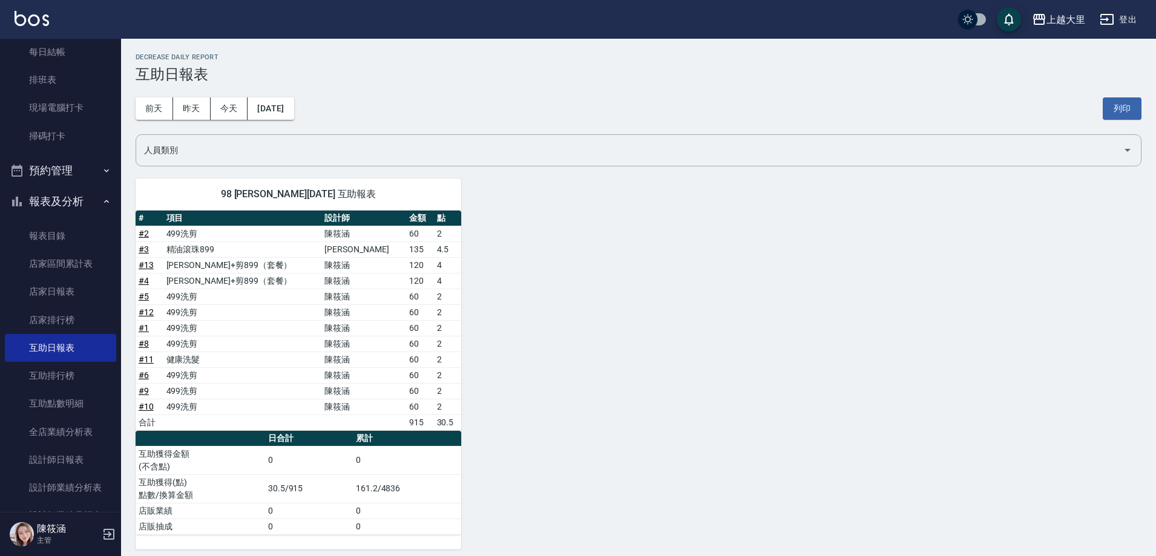
click at [63, 200] on button "報表及分析" at bounding box center [60, 201] width 111 height 31
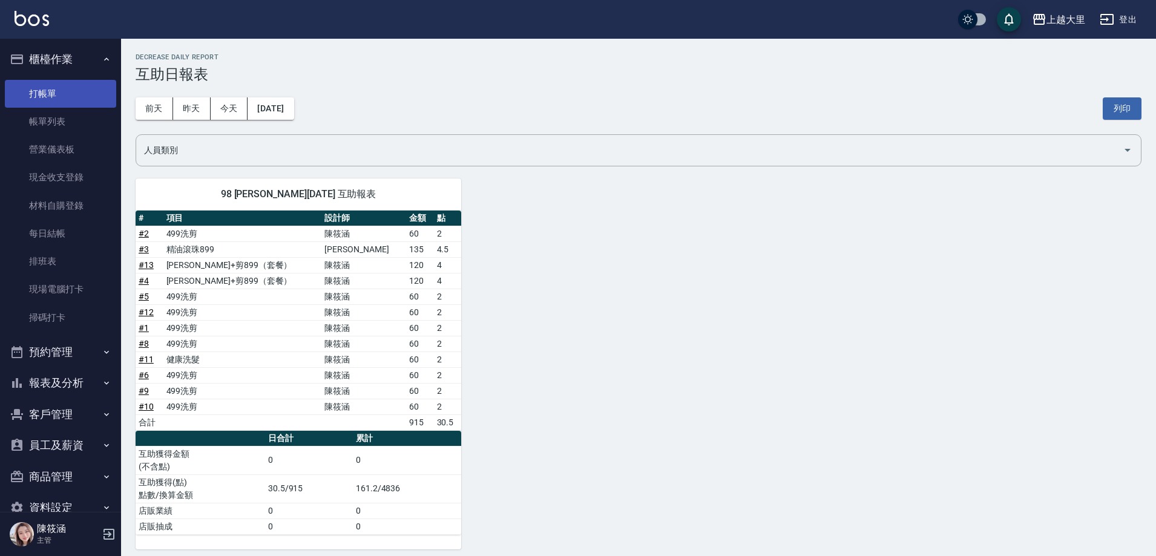
click at [56, 94] on link "打帳單" at bounding box center [60, 94] width 111 height 28
